Goal: Task Accomplishment & Management: Manage account settings

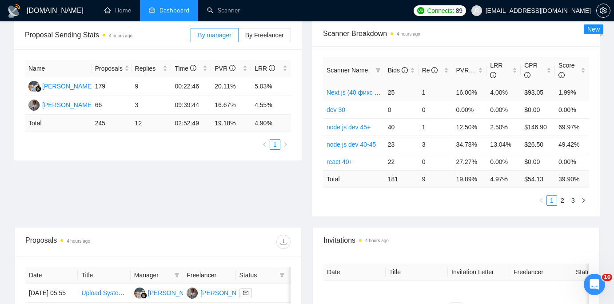
scroll to position [129, 0]
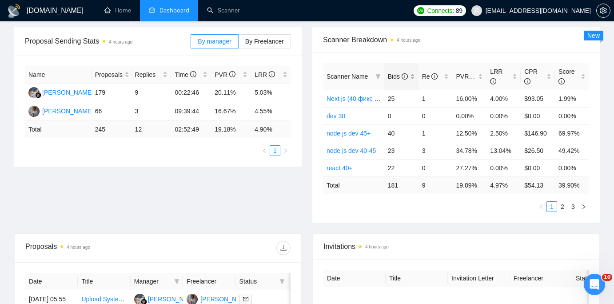
click at [396, 73] on span "Bids" at bounding box center [398, 76] width 20 height 7
click at [431, 72] on span "Re" at bounding box center [432, 76] width 20 height 10
